Goal: Communication & Community: Answer question/provide support

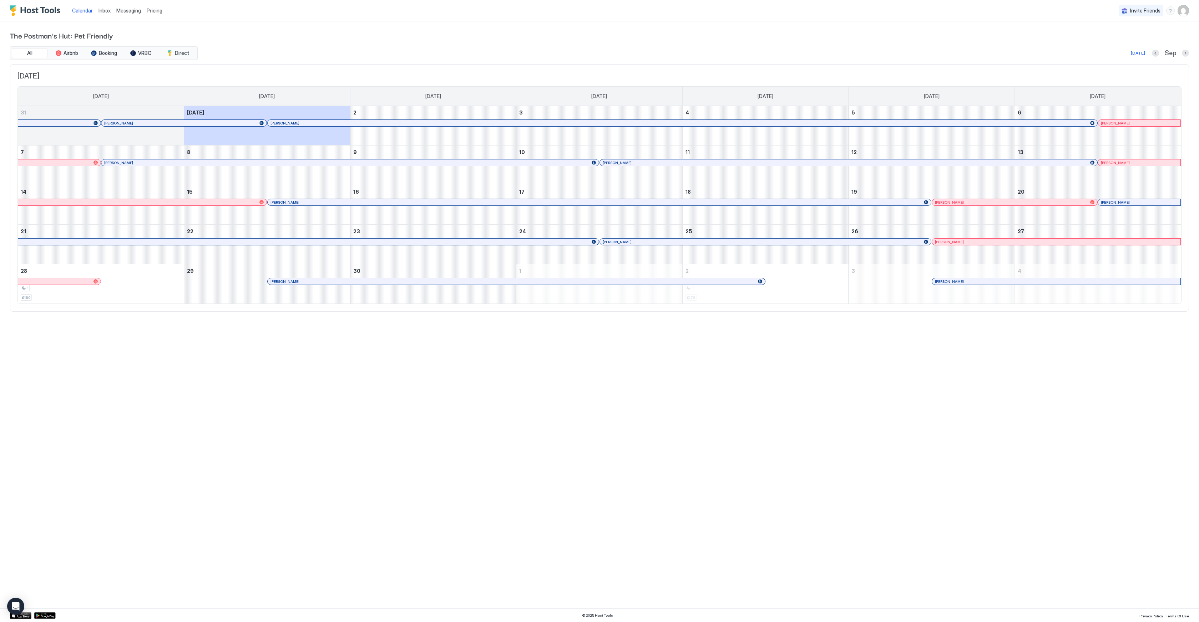
click at [110, 10] on div "Inbox" at bounding box center [105, 10] width 18 height 13
click at [102, 9] on span "Inbox" at bounding box center [104, 10] width 12 height 6
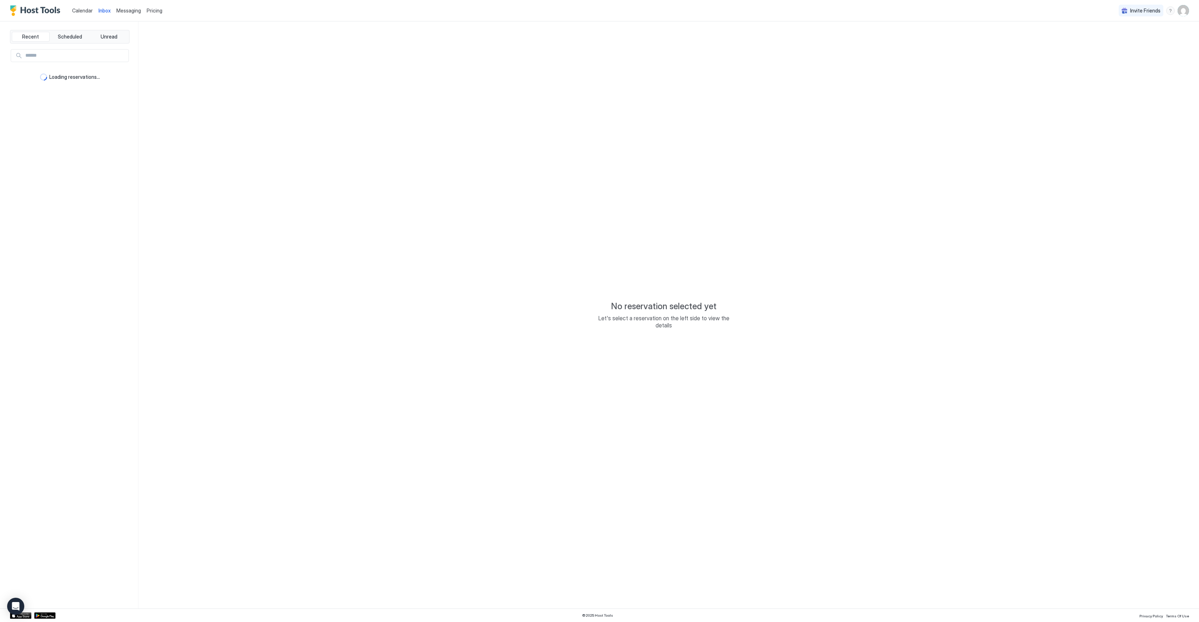
type textarea "*"
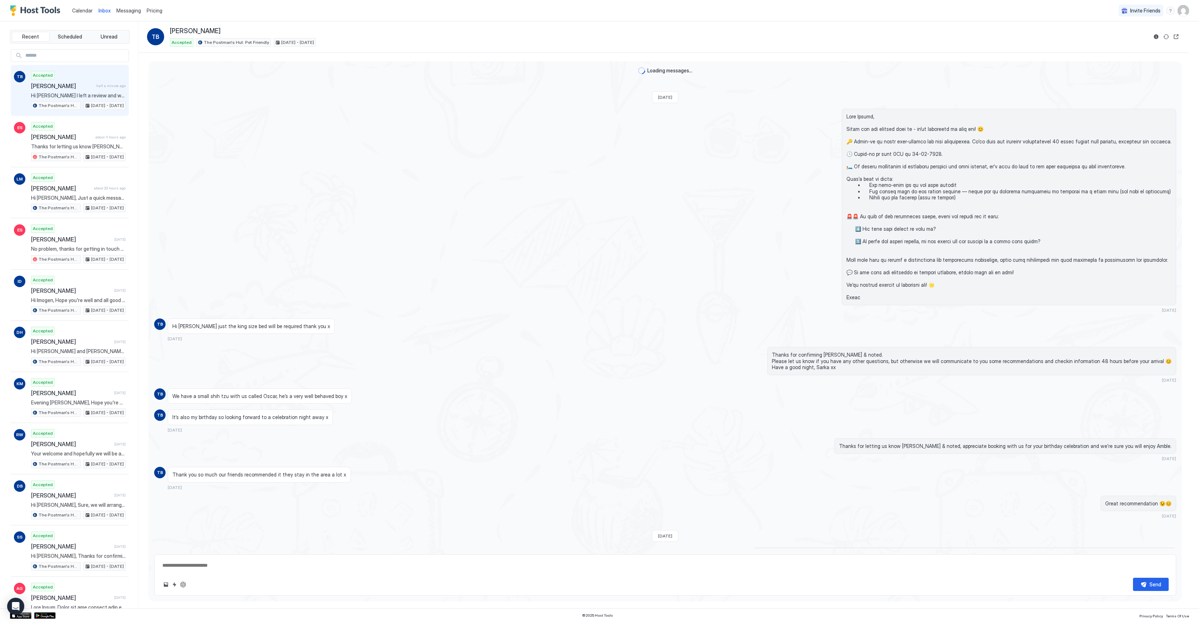
scroll to position [870, 0]
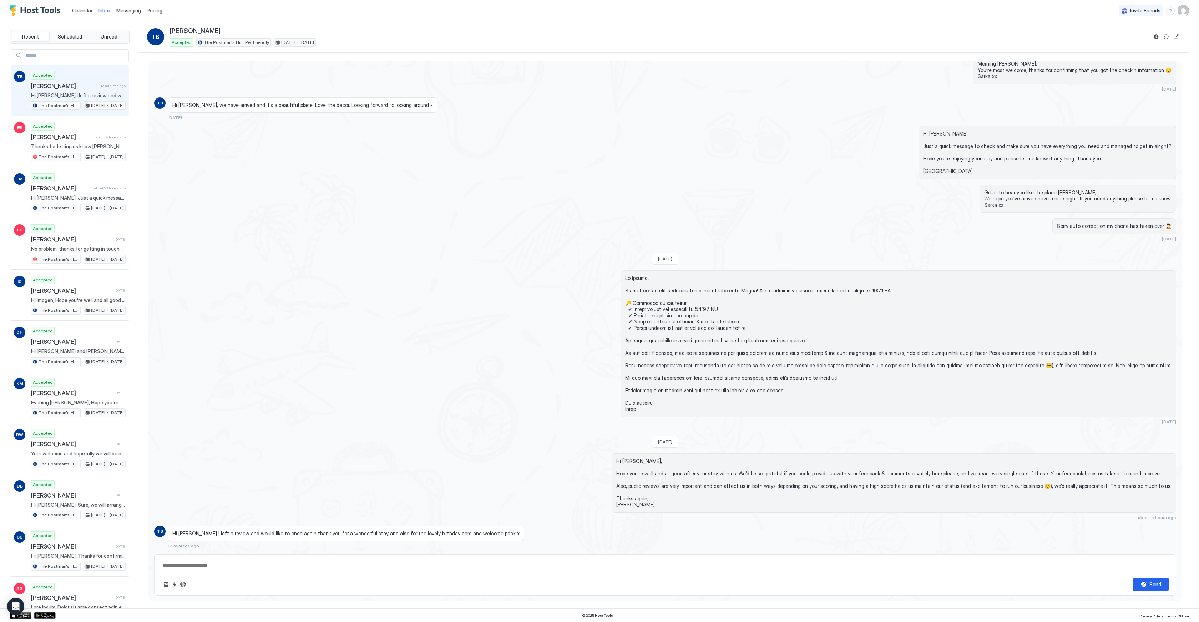
click at [292, 571] on textarea at bounding box center [665, 565] width 1007 height 13
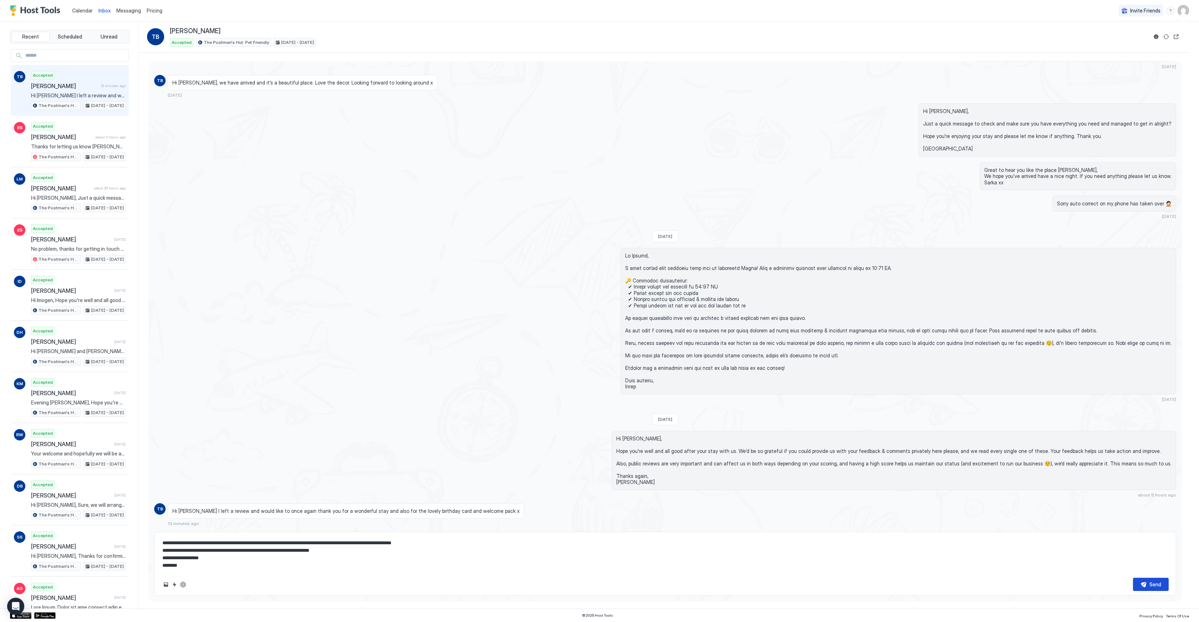
type textarea "**********"
click at [1146, 581] on button "Send" at bounding box center [1151, 584] width 36 height 13
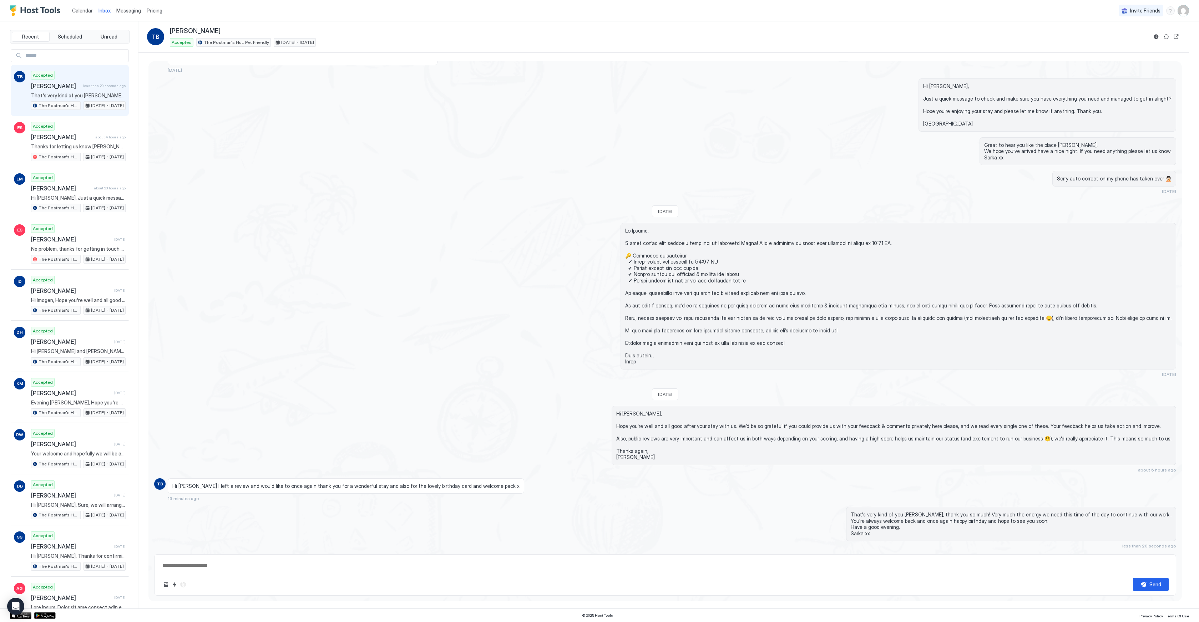
click at [85, 14] on link "Calendar" at bounding box center [82, 10] width 21 height 7
